Goal: Navigation & Orientation: Find specific page/section

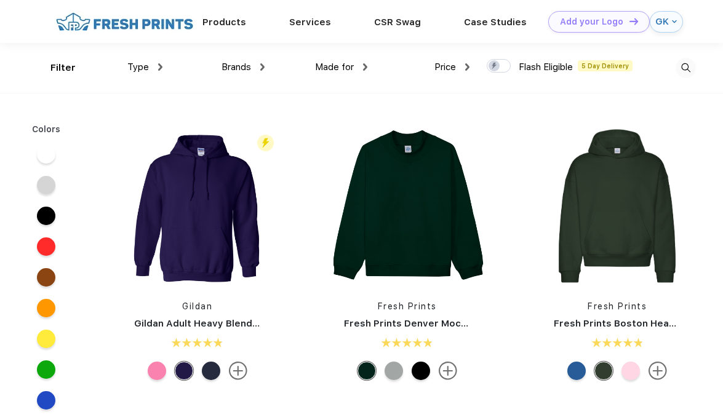
click at [132, 17] on img at bounding box center [124, 22] width 145 height 22
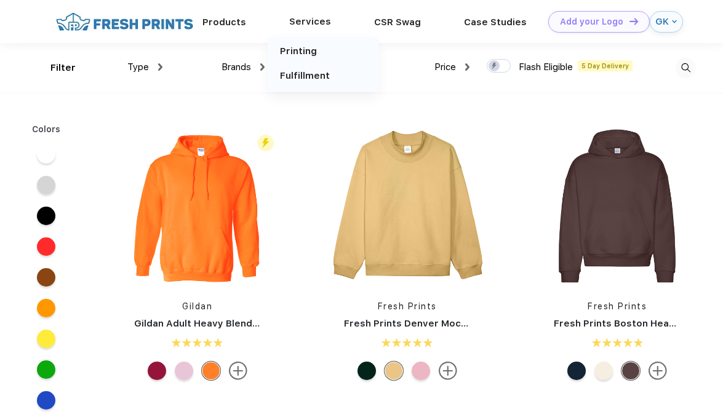
scroll to position [1, 0]
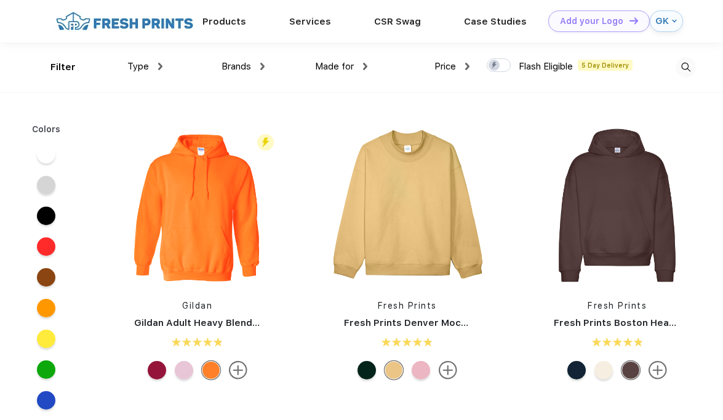
click at [121, 73] on div "Type Shirts Sweaters Bottoms Accessories Hats Tanks Jackets Jerseys Polos" at bounding box center [111, 67] width 103 height 50
click at [139, 68] on span "Type" at bounding box center [138, 66] width 22 height 11
click at [157, 71] on div "Type" at bounding box center [144, 67] width 35 height 14
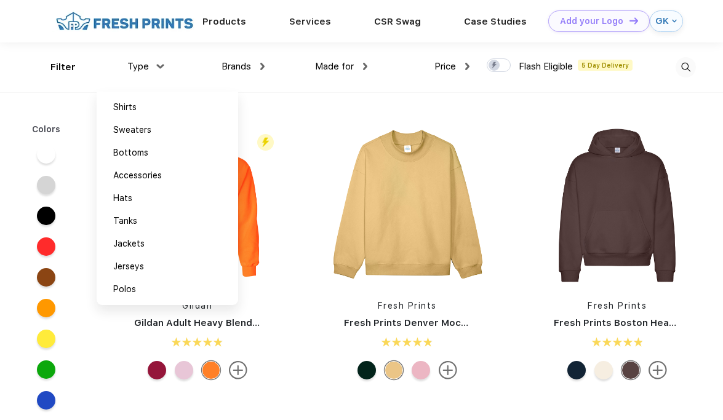
click at [149, 26] on img at bounding box center [124, 21] width 145 height 22
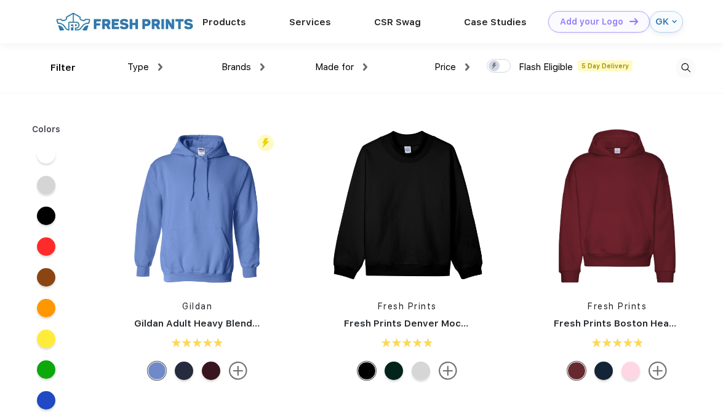
scroll to position [1, 0]
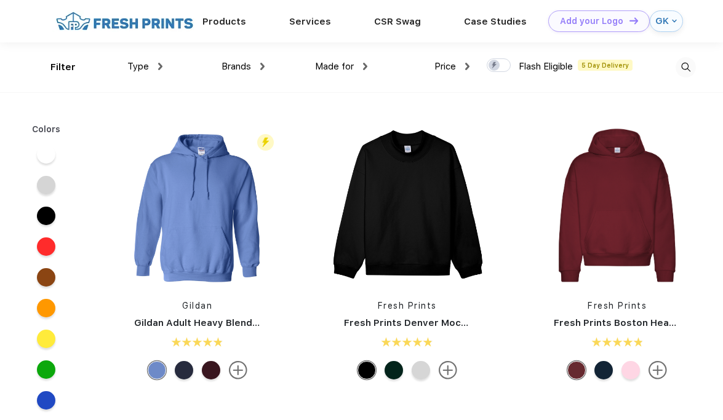
click at [168, 25] on img at bounding box center [124, 21] width 145 height 22
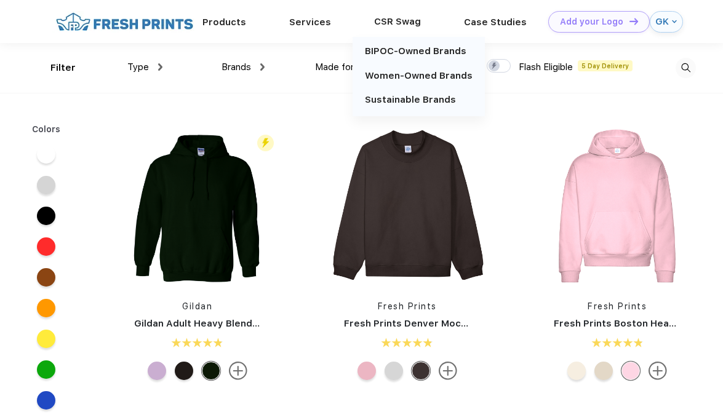
scroll to position [1, 0]
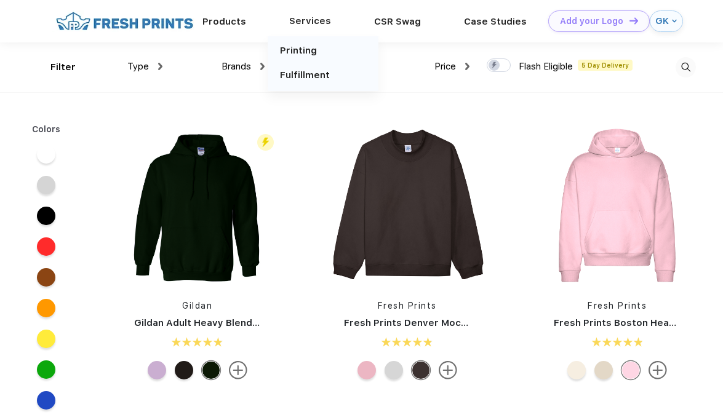
click at [325, 29] on div "Services Printing Fulfillment" at bounding box center [309, 20] width 85 height 43
click at [317, 50] on link "Printing" at bounding box center [298, 50] width 37 height 11
